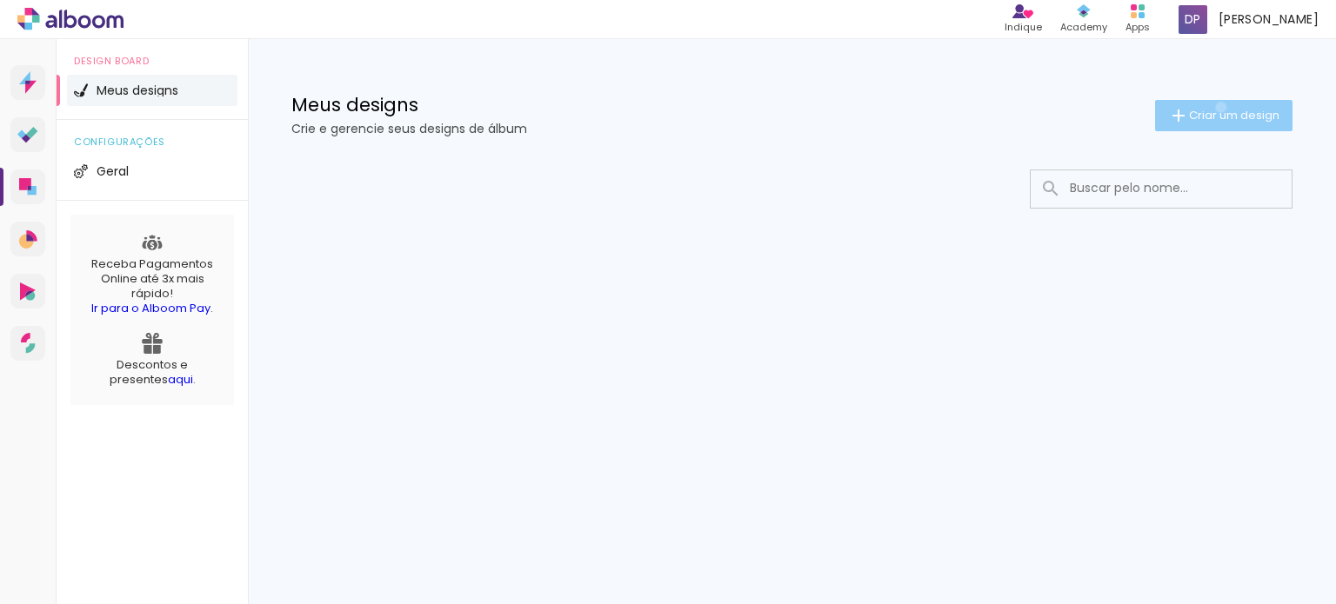
click at [1217, 110] on span "Criar um design" at bounding box center [1234, 115] width 90 height 11
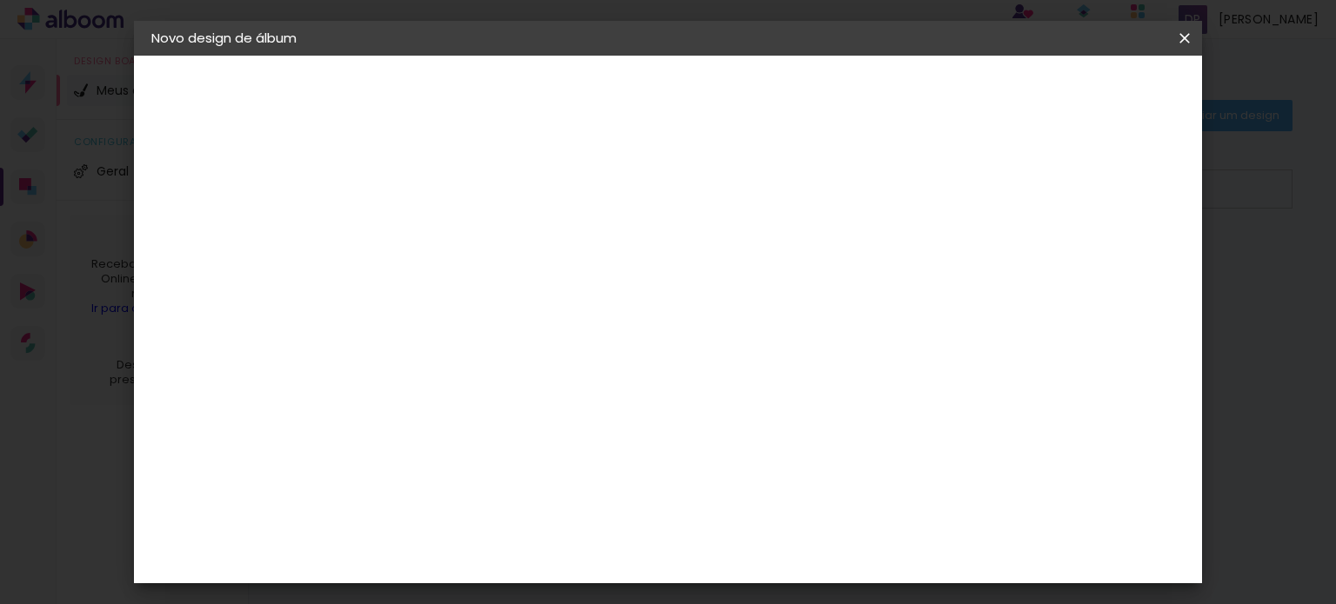
click at [0, 0] on iron-icon at bounding box center [0, 0] width 0 height 0
